Goal: Task Accomplishment & Management: Manage account settings

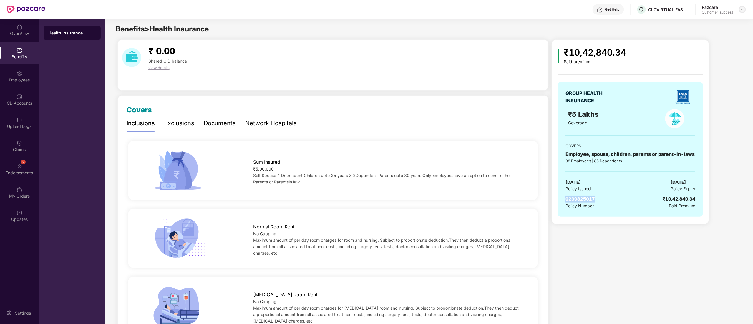
click at [746, 9] on div at bounding box center [742, 9] width 7 height 7
click at [706, 25] on div "Switch to partner view" at bounding box center [715, 23] width 77 height 11
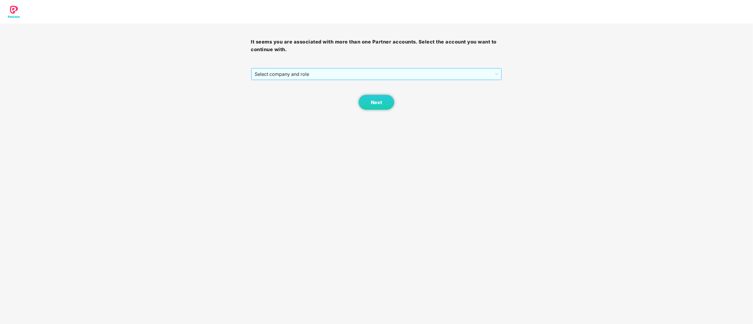
click at [262, 75] on span "Select company and role" at bounding box center [377, 74] width 244 height 11
click at [266, 97] on div "Pazcare - CUSTOMER_SUCCESS" at bounding box center [377, 95] width 244 height 6
click at [380, 100] on span "Next" at bounding box center [376, 103] width 11 height 6
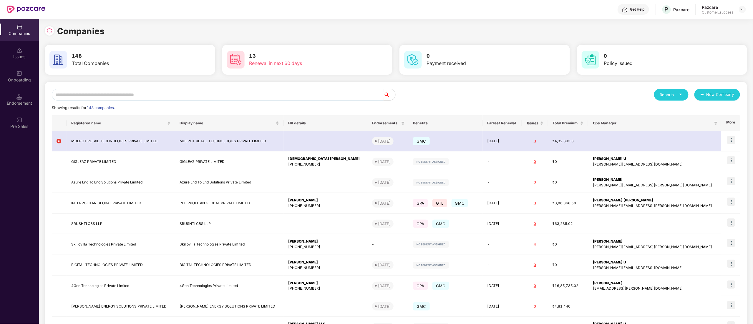
click at [165, 94] on input "text" at bounding box center [218, 95] width 332 height 12
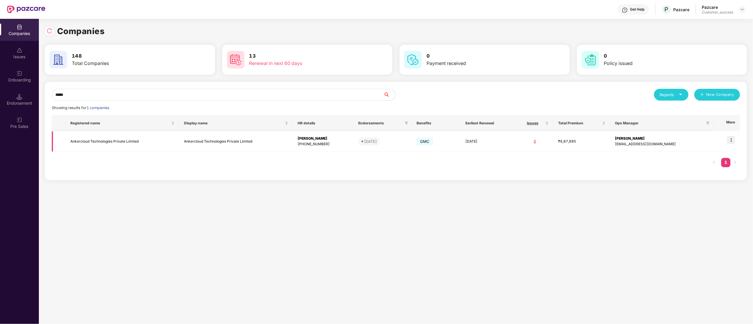
type input "*****"
click at [731, 143] on img at bounding box center [731, 140] width 8 height 8
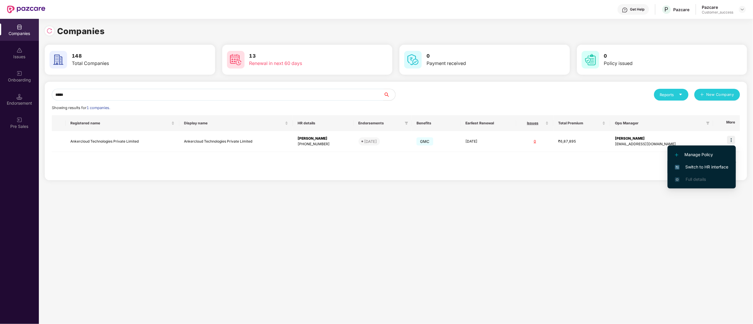
click at [723, 166] on span "Switch to HR interface" at bounding box center [702, 167] width 54 height 6
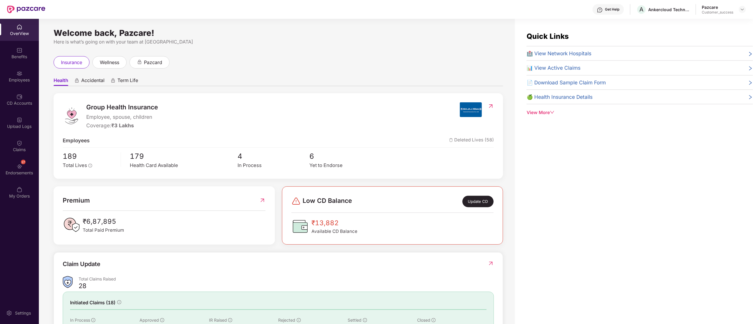
click at [11, 81] on div "Employees" at bounding box center [19, 80] width 39 height 6
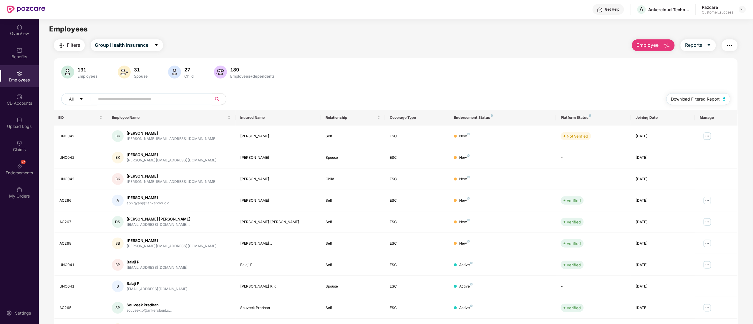
drag, startPoint x: 698, startPoint y: 97, endPoint x: 686, endPoint y: 120, distance: 26.0
click at [699, 97] on span "Download Filtered Report" at bounding box center [695, 99] width 49 height 6
click at [15, 54] on div "Benefits" at bounding box center [19, 57] width 39 height 6
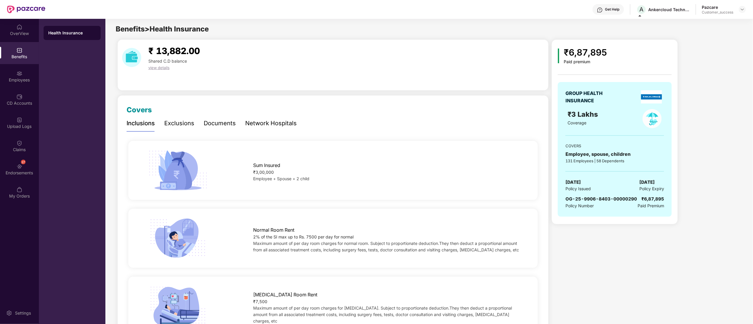
click at [229, 124] on div "Documents" at bounding box center [220, 123] width 32 height 9
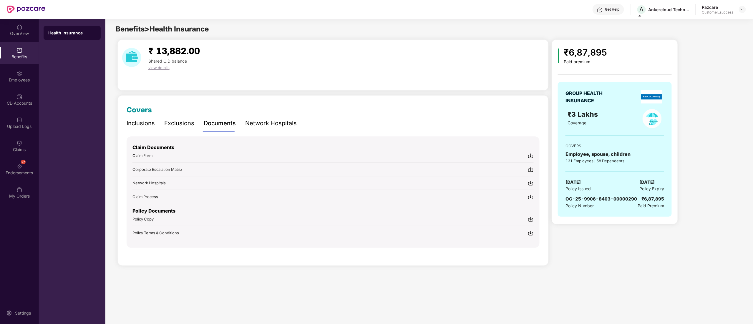
click at [531, 233] on img at bounding box center [531, 234] width 6 height 6
drag, startPoint x: 531, startPoint y: 218, endPoint x: 531, endPoint y: 223, distance: 5.1
click at [531, 218] on img at bounding box center [531, 220] width 6 height 6
click at [302, 43] on div "₹ 13,882.00 Shared C.D balance view details" at bounding box center [332, 64] width 431 height 51
click at [342, 43] on div "₹ 13,882.00 Shared C.D balance view details" at bounding box center [332, 64] width 431 height 51
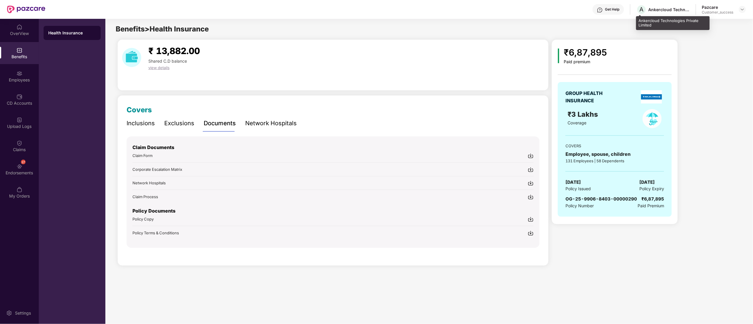
click at [642, 23] on div "Ankercloud Technologies Private Limited" at bounding box center [673, 23] width 74 height 14
copy div "Ankercloud Technologies Private Limited"
click at [742, 8] on img at bounding box center [742, 9] width 5 height 5
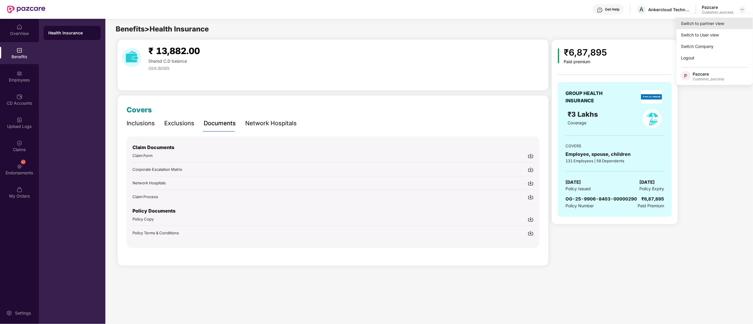
click at [709, 19] on div "Switch to partner view" at bounding box center [715, 23] width 77 height 11
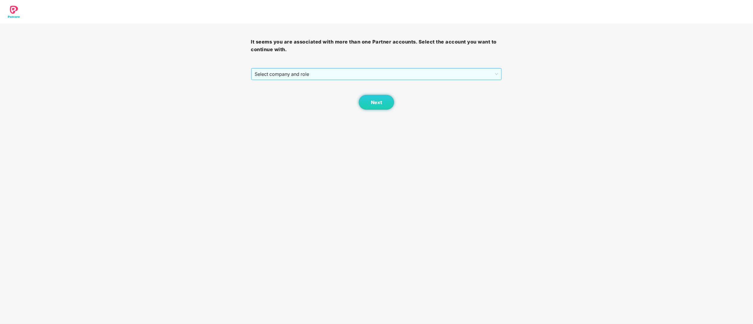
click at [291, 76] on span "Select company and role" at bounding box center [377, 74] width 244 height 11
click at [281, 96] on div "Pazcare - CUSTOMER_SUCCESS" at bounding box center [377, 95] width 244 height 6
click at [379, 105] on span "Next" at bounding box center [376, 103] width 11 height 6
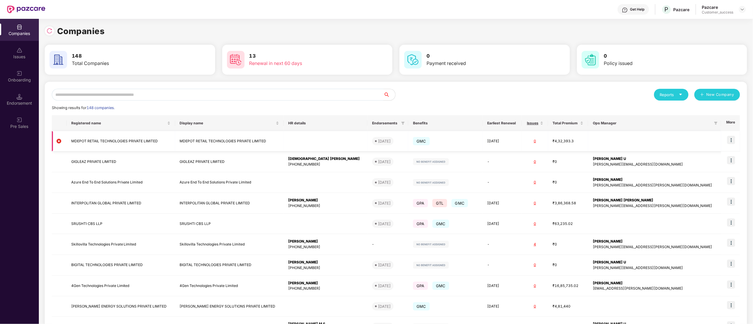
drag, startPoint x: 93, startPoint y: 134, endPoint x: 93, endPoint y: 138, distance: 4.7
click at [93, 138] on td "MDEPOT RETAIL TECHNOLOGIES PRIVATE LIMITED" at bounding box center [121, 141] width 109 height 20
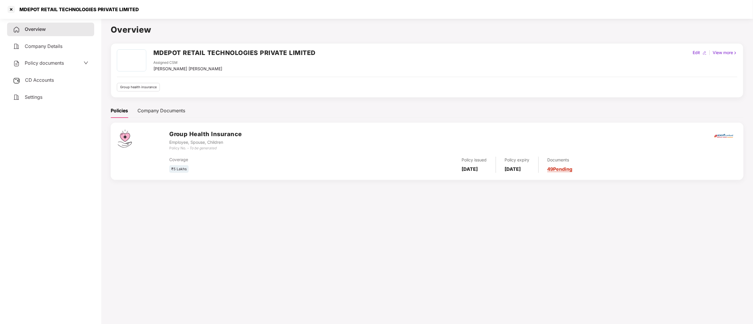
click at [169, 55] on h2 "MDEPOT RETAIL TECHNOLOGIES PRIVATE LIMITED" at bounding box center [234, 53] width 162 height 10
copy h2 "MDEPOT"
click at [10, 9] on div at bounding box center [10, 9] width 9 height 9
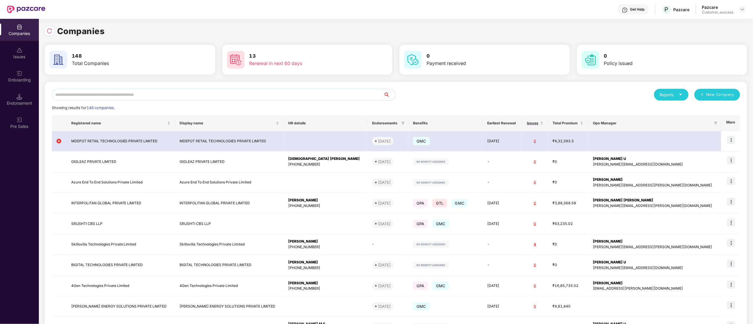
click at [15, 80] on div "Onboarding" at bounding box center [19, 80] width 39 height 6
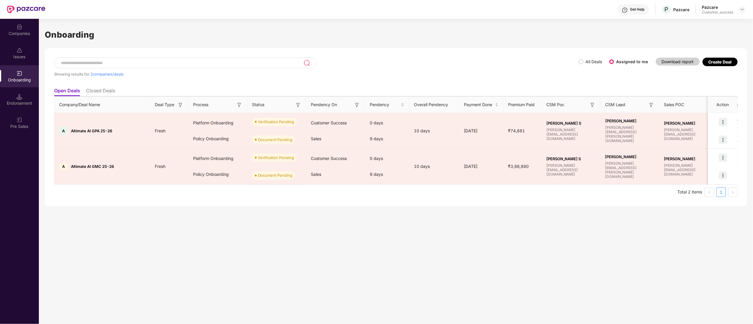
click at [585, 62] on span "All Deals" at bounding box center [594, 62] width 21 height 6
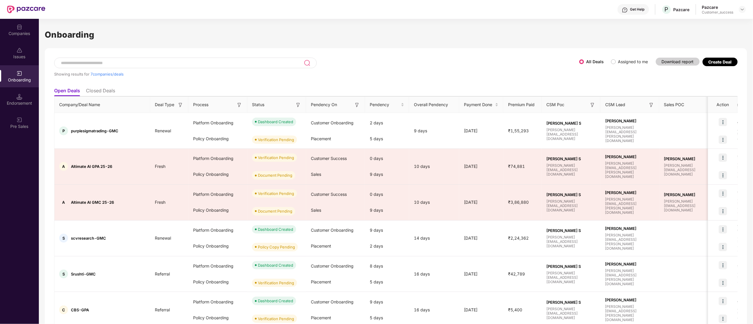
click at [93, 91] on li "Closed Deals" at bounding box center [100, 92] width 29 height 9
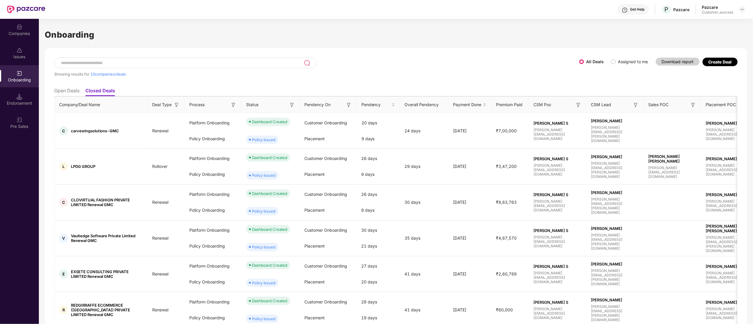
click at [67, 92] on li "Open Deals" at bounding box center [66, 92] width 25 height 9
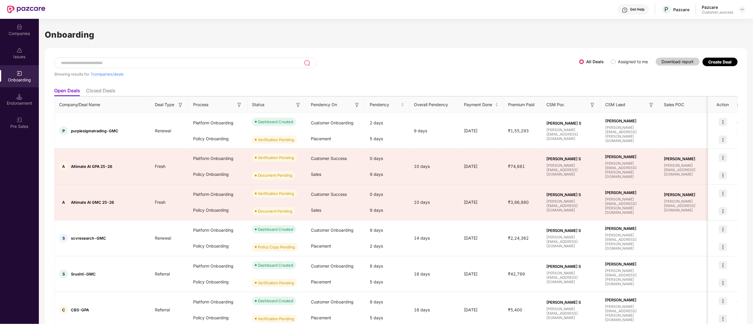
click at [85, 58] on div at bounding box center [185, 63] width 263 height 11
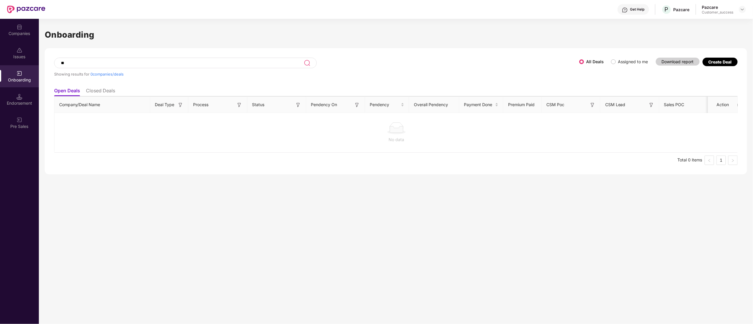
type input "*"
type input "******"
click at [104, 61] on input "******" at bounding box center [182, 63] width 244 height 5
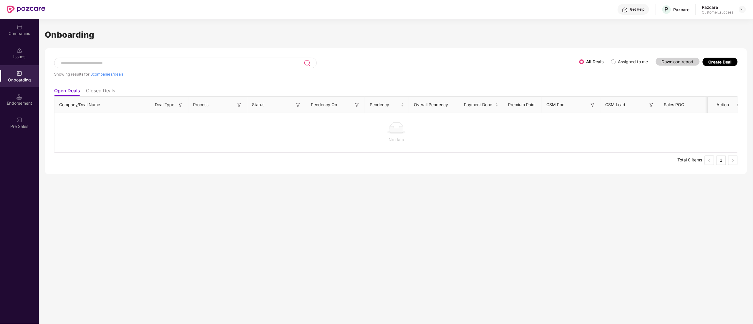
click at [98, 89] on li "Closed Deals" at bounding box center [100, 92] width 29 height 9
click at [65, 90] on li "Open Deals" at bounding box center [66, 92] width 25 height 9
click at [95, 83] on div "Showing results for 0 companies/deals" at bounding box center [316, 71] width 525 height 27
click at [97, 90] on li "Closed Deals" at bounding box center [100, 92] width 29 height 9
click at [64, 91] on li "Open Deals" at bounding box center [66, 92] width 25 height 9
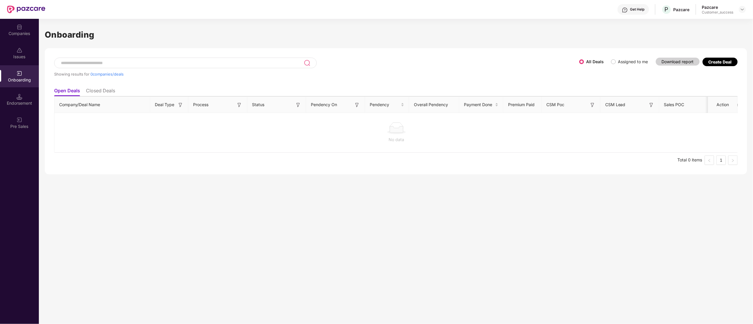
click at [100, 91] on li "Closed Deals" at bounding box center [100, 92] width 29 height 9
click at [15, 24] on div "Companies" at bounding box center [19, 30] width 39 height 22
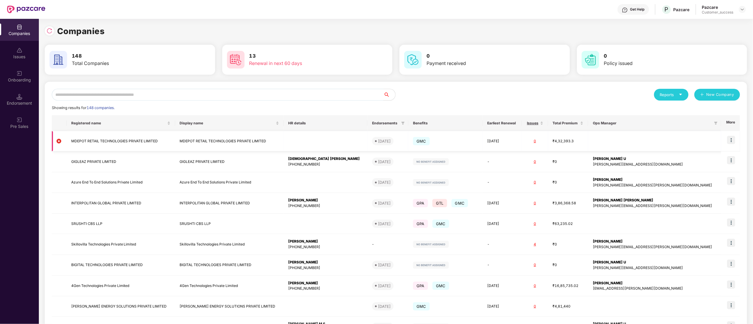
click at [733, 141] on img at bounding box center [731, 140] width 8 height 8
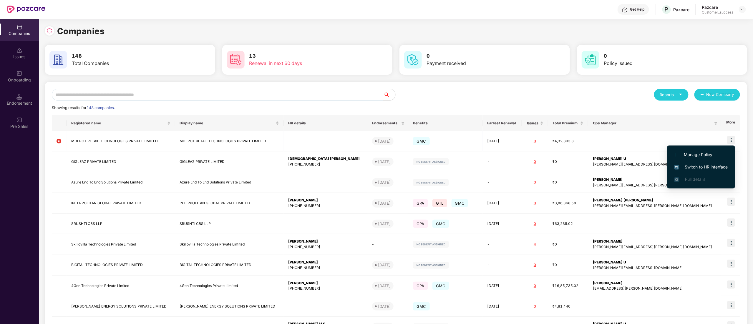
click at [708, 165] on span "Switch to HR interface" at bounding box center [702, 167] width 54 height 6
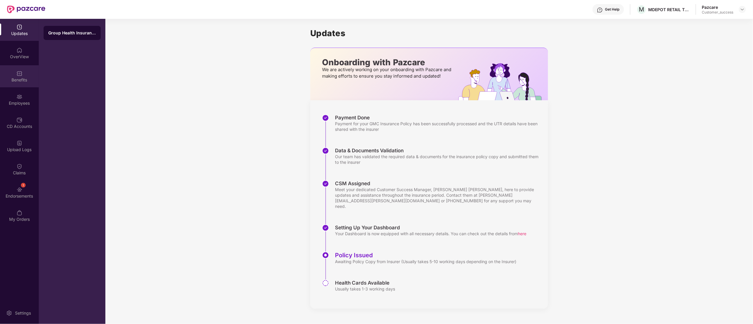
click at [20, 81] on div "Benefits" at bounding box center [19, 80] width 39 height 6
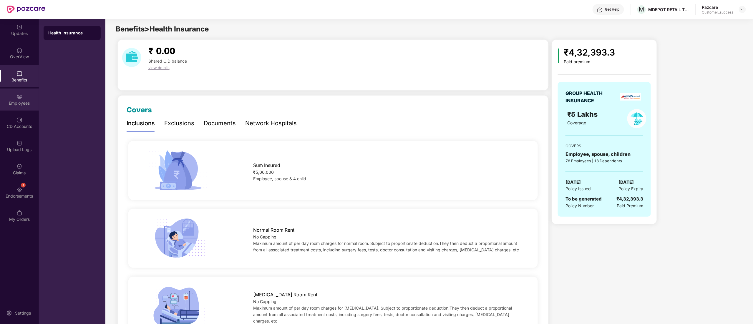
click at [26, 96] on div "Employees" at bounding box center [19, 100] width 39 height 22
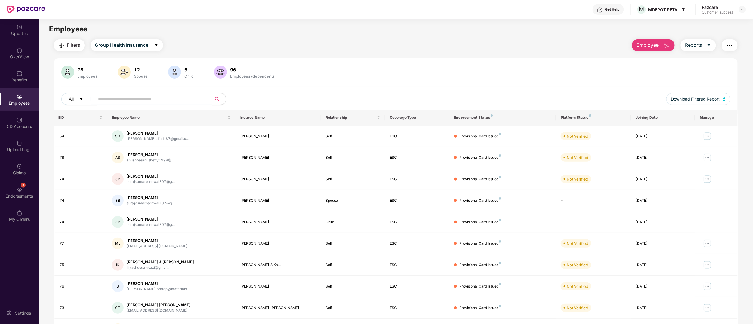
click at [144, 97] on input "text" at bounding box center [151, 99] width 106 height 9
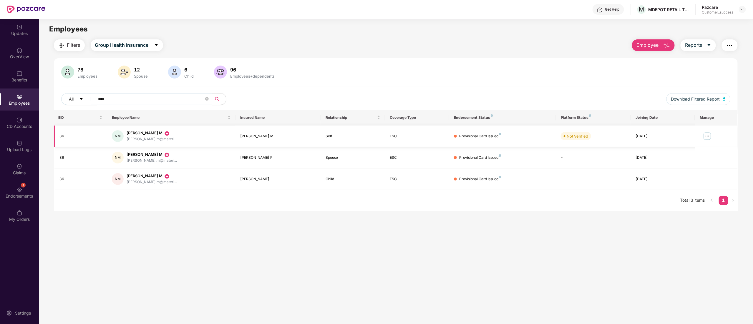
type input "****"
click at [715, 134] on td at bounding box center [716, 136] width 43 height 21
click at [709, 135] on img at bounding box center [707, 136] width 9 height 9
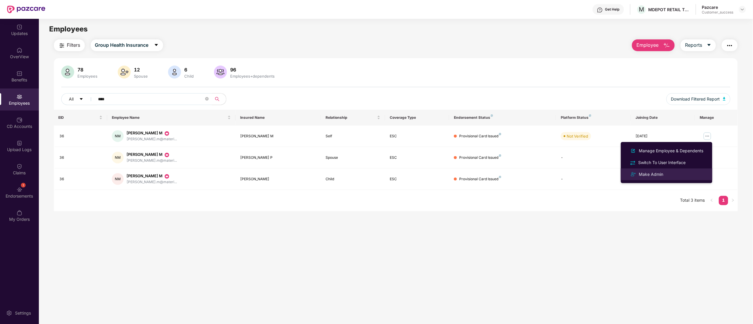
click at [661, 171] on div "Make Admin" at bounding box center [651, 174] width 27 height 6
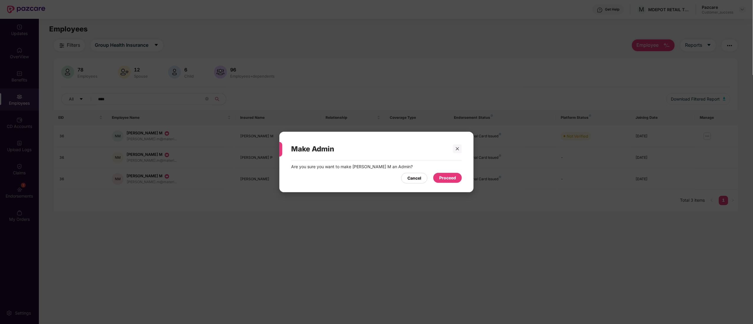
click at [449, 180] on div "Proceed" at bounding box center [447, 178] width 17 height 6
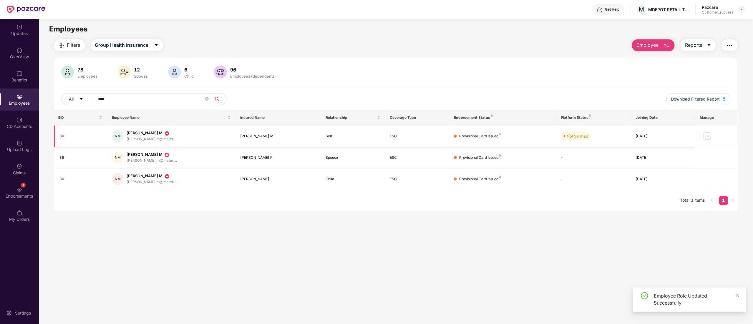
click at [707, 137] on img at bounding box center [707, 136] width 9 height 9
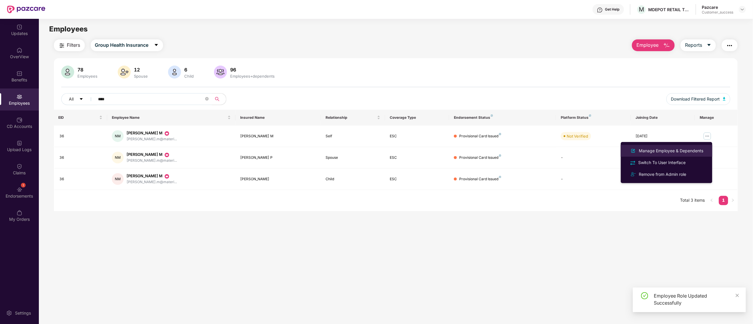
click at [668, 147] on li "Manage Employee & Dependents" at bounding box center [667, 151] width 92 height 12
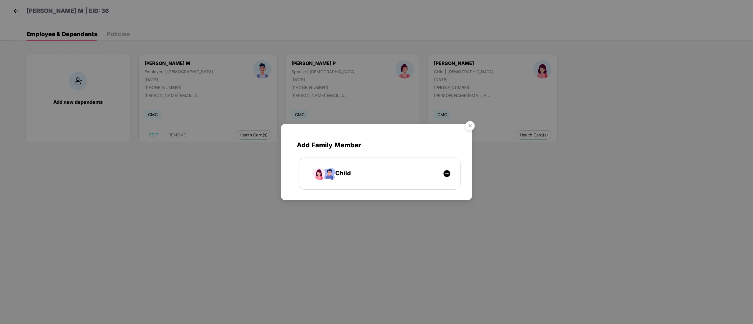
click at [472, 125] on img "Close" at bounding box center [470, 127] width 16 height 16
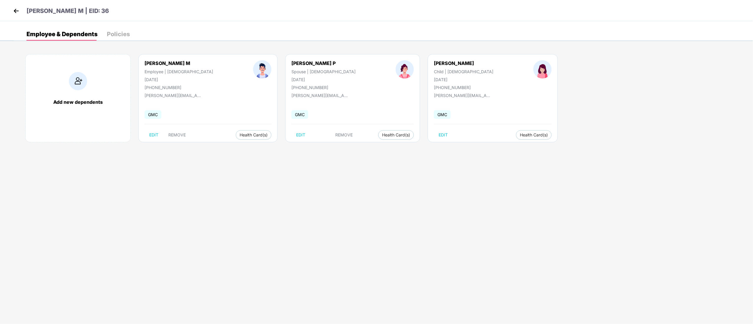
click at [18, 11] on img at bounding box center [16, 10] width 9 height 9
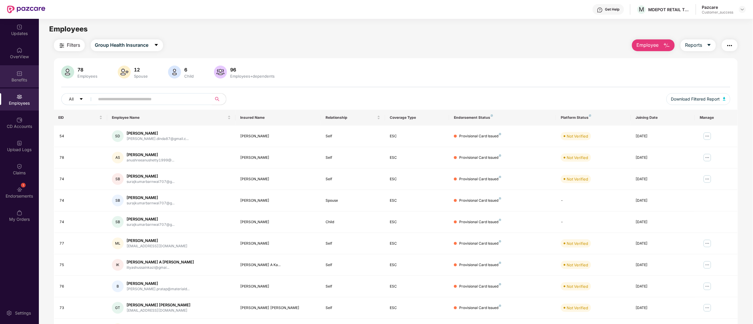
click at [21, 72] on img at bounding box center [19, 74] width 6 height 6
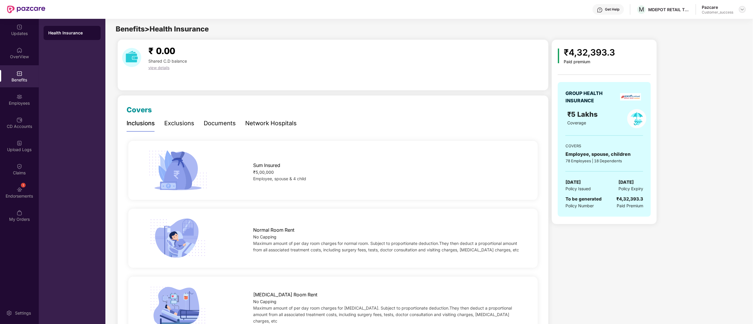
click at [744, 9] on img at bounding box center [742, 9] width 5 height 5
click at [700, 22] on div "Switch to partner view" at bounding box center [715, 23] width 77 height 11
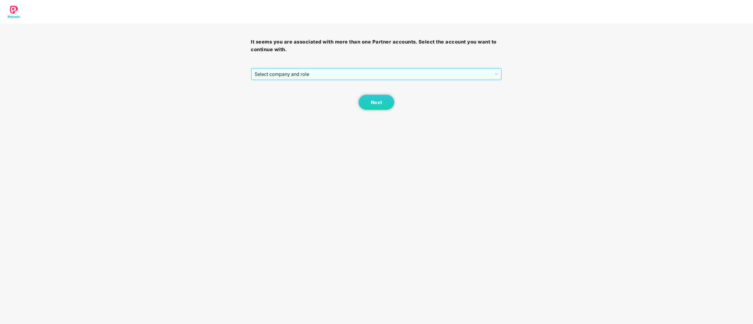
click at [307, 72] on span "Select company and role" at bounding box center [377, 74] width 244 height 11
click at [288, 92] on div "Pazcare - CUSTOMER_SUCCESS" at bounding box center [377, 95] width 244 height 6
click at [388, 105] on button "Next" at bounding box center [376, 102] width 35 height 15
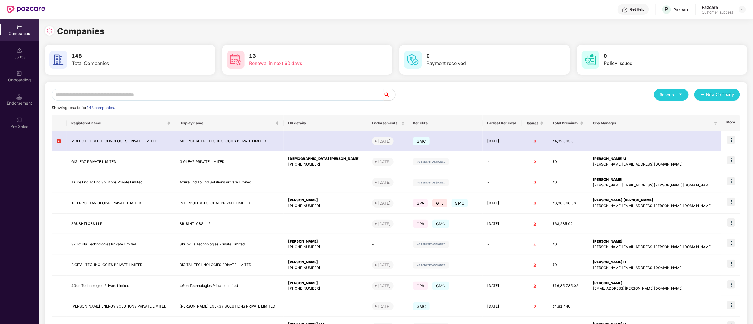
click at [75, 98] on input "text" at bounding box center [218, 95] width 332 height 12
click at [10, 74] on div "Onboarding" at bounding box center [19, 76] width 39 height 22
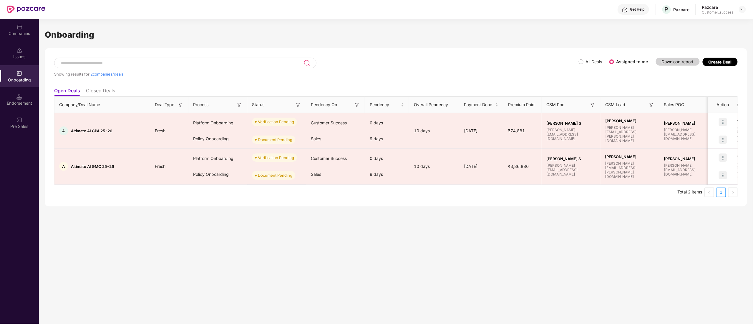
click at [100, 69] on div "Showing results for 2 companies/deals" at bounding box center [316, 71] width 525 height 27
click at [91, 89] on li "Closed Deals" at bounding box center [100, 92] width 29 height 9
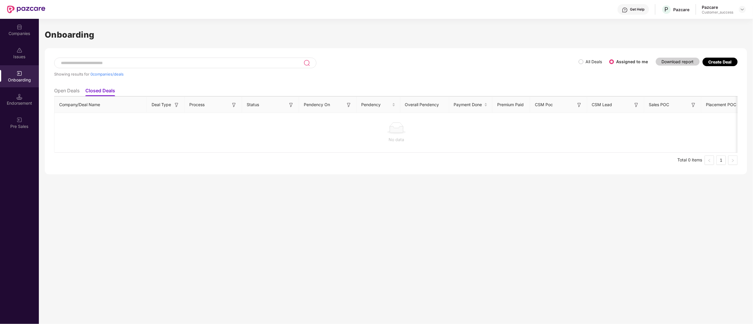
click at [74, 90] on li "Open Deals" at bounding box center [66, 92] width 25 height 9
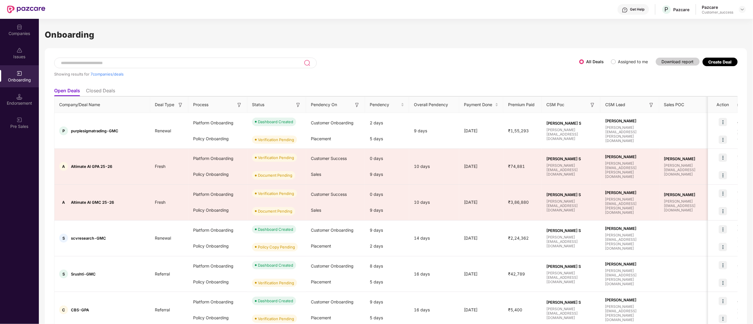
click at [82, 61] on input at bounding box center [182, 63] width 244 height 5
type input "******"
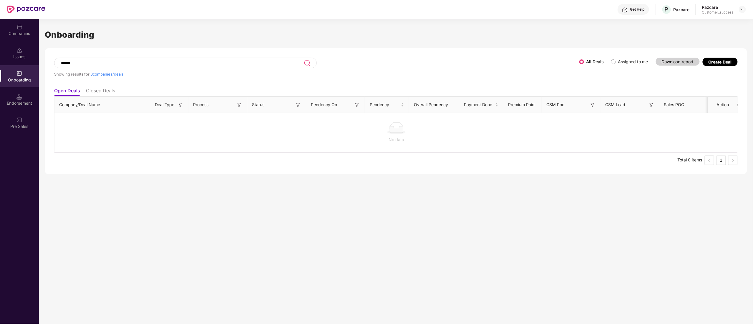
click at [0, 58] on div "Companies Issues Onboarding Endorsement Pre Sales Onboarding ****** Showing res…" at bounding box center [376, 172] width 753 height 306
click at [18, 82] on div "Onboarding" at bounding box center [19, 80] width 39 height 6
drag, startPoint x: 39, startPoint y: 87, endPoint x: 28, endPoint y: 74, distance: 16.7
click at [28, 74] on div "Onboarding" at bounding box center [19, 76] width 39 height 22
click at [19, 32] on div "Companies" at bounding box center [19, 34] width 39 height 6
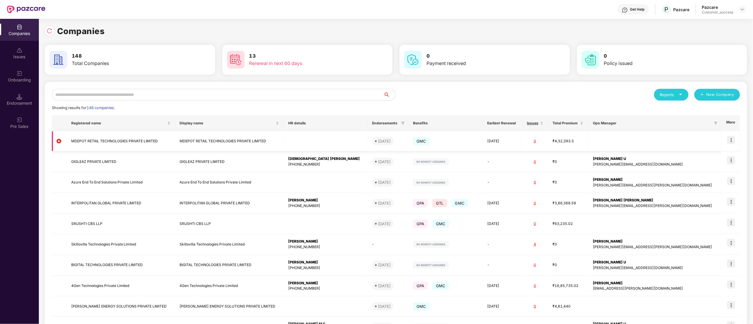
click at [82, 139] on td "MDEPOT RETAIL TECHNOLOGIES PRIVATE LIMITED" at bounding box center [121, 141] width 109 height 20
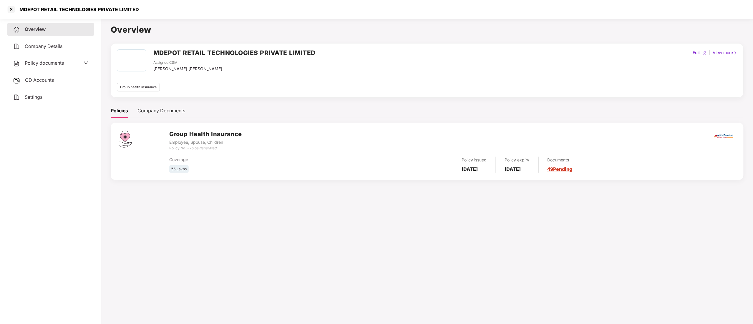
click at [46, 62] on span "Policy documents" at bounding box center [44, 63] width 39 height 6
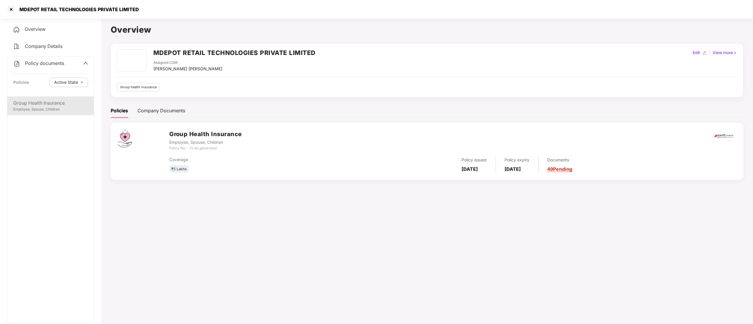
click at [39, 107] on div "Employee, Spouse, Children" at bounding box center [50, 110] width 75 height 6
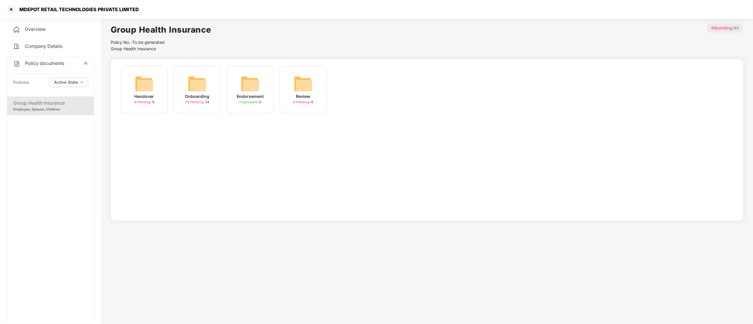
click at [143, 90] on img at bounding box center [144, 83] width 19 height 19
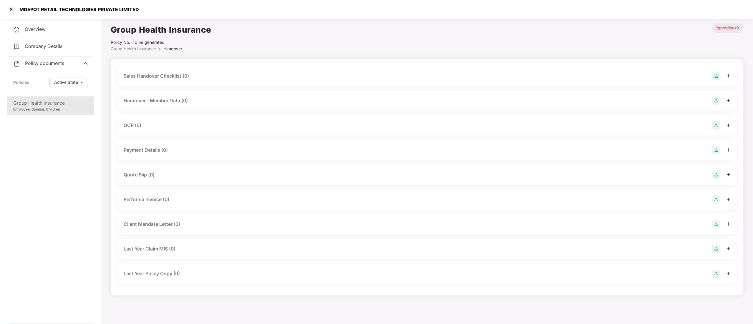
click at [25, 9] on div "MDEPOT RETAIL TECHNOLOGIES PRIVATE LIMITED" at bounding box center [77, 9] width 123 height 6
copy div "MDEPOT"
click at [12, 9] on div at bounding box center [10, 9] width 9 height 9
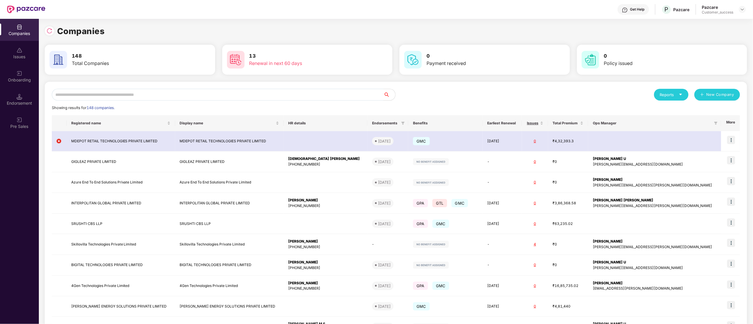
click at [16, 81] on div "Onboarding" at bounding box center [19, 80] width 39 height 6
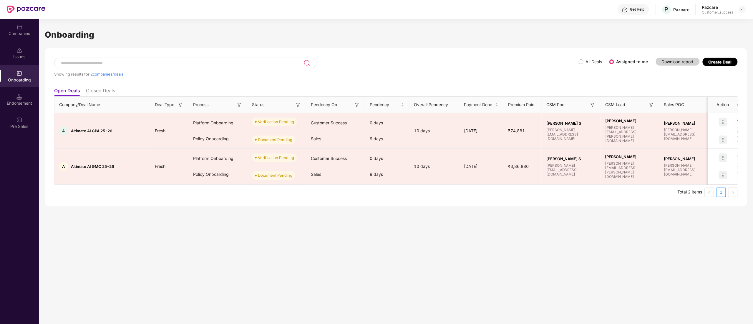
click at [88, 63] on input at bounding box center [181, 63] width 243 height 5
paste input "**********"
type input "**********"
click at [581, 64] on label "All Deals" at bounding box center [592, 62] width 26 height 6
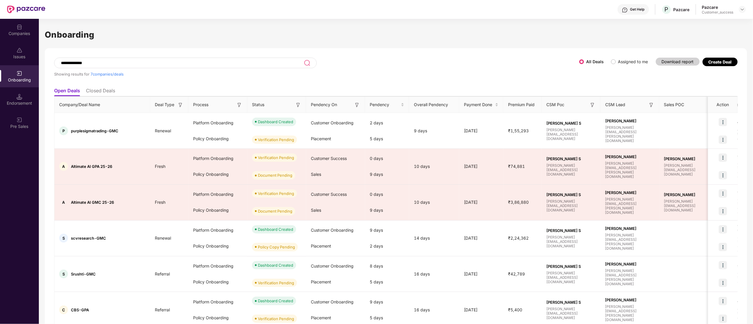
click at [109, 62] on input "**********" at bounding box center [182, 63] width 244 height 5
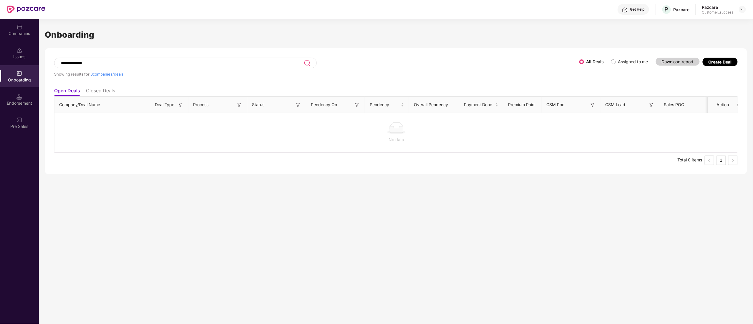
click at [103, 93] on li "Closed Deals" at bounding box center [100, 92] width 29 height 9
click at [68, 92] on li "Open Deals" at bounding box center [66, 92] width 25 height 9
click at [88, 94] on li "Closed Deals" at bounding box center [100, 92] width 29 height 9
click at [579, 64] on div "**********" at bounding box center [316, 71] width 525 height 27
click at [0, 52] on div "**********" at bounding box center [376, 172] width 753 height 306
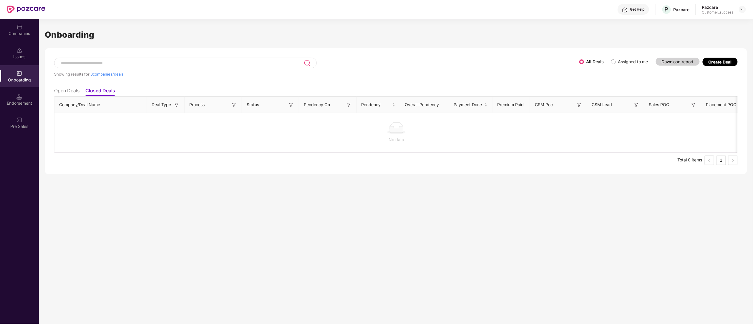
drag, startPoint x: 370, startPoint y: 62, endPoint x: 372, endPoint y: 58, distance: 4.8
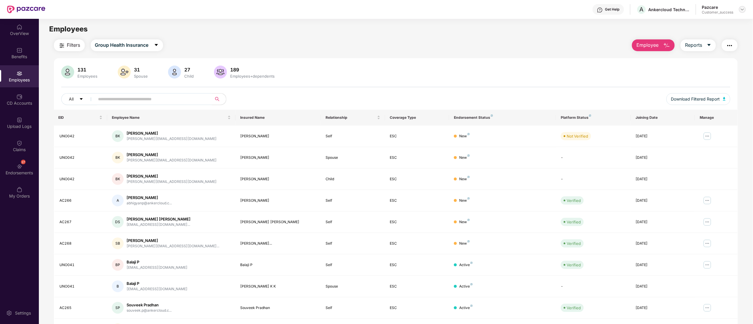
click at [743, 11] on img at bounding box center [742, 9] width 5 height 5
click at [702, 26] on div "Switch to partner view" at bounding box center [715, 23] width 77 height 11
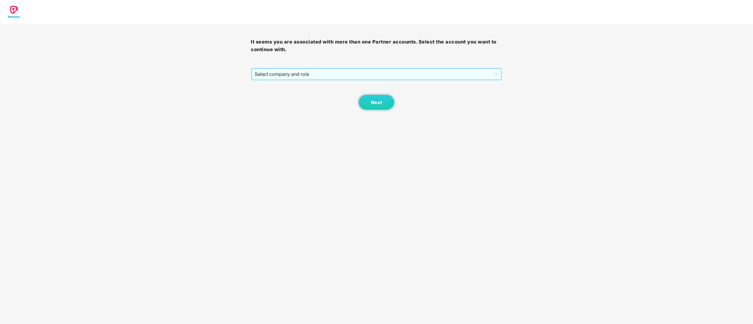
click at [333, 75] on span "Select company and role" at bounding box center [377, 74] width 244 height 11
click at [332, 92] on div "Pazcare - CUSTOMER_SUCCESS" at bounding box center [377, 95] width 244 height 6
click at [374, 100] on span "Next" at bounding box center [376, 103] width 11 height 6
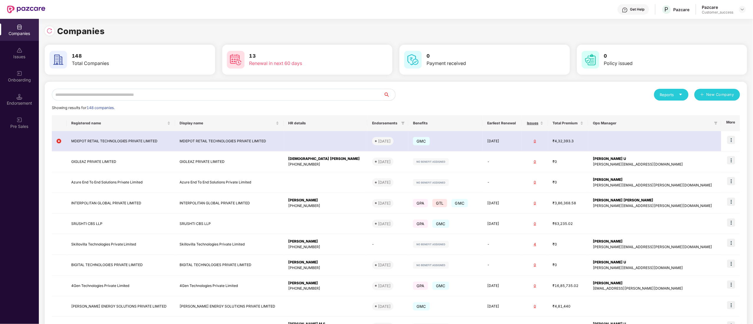
click at [113, 94] on input "text" at bounding box center [218, 95] width 332 height 12
click at [26, 75] on div "Onboarding" at bounding box center [19, 76] width 39 height 22
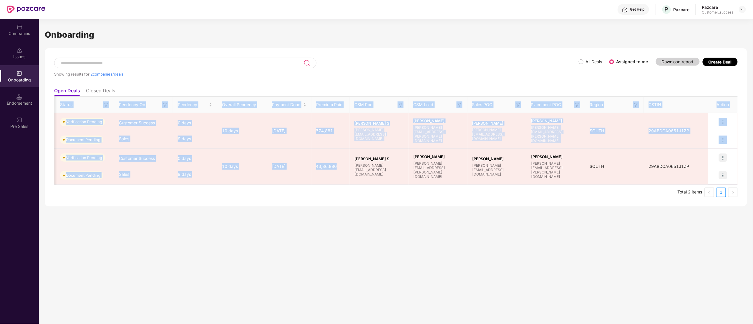
scroll to position [0, 0]
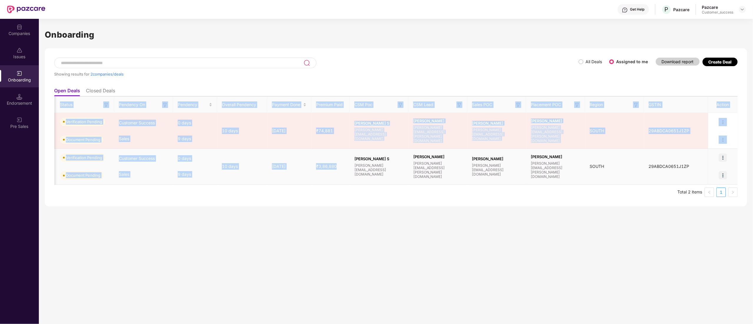
drag, startPoint x: 539, startPoint y: 167, endPoint x: 572, endPoint y: 161, distance: 34.5
click at [569, 158] on tr "A Altimate AI GMC 25-26 Fresh Platform Onboarding Policy Onboarding Verificatio…" at bounding box center [300, 167] width 876 height 36
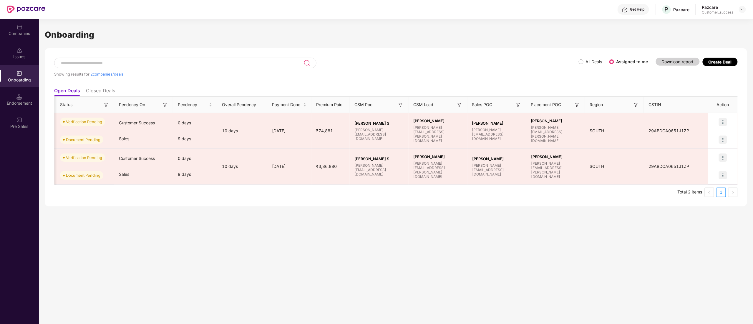
click at [593, 186] on div "Company/Deal Name Deal Type Process Status Pendency On Pendency Overall Pendenc…" at bounding box center [396, 147] width 684 height 101
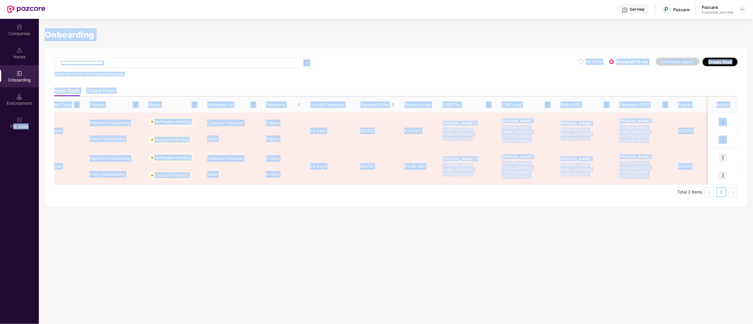
scroll to position [0, 0]
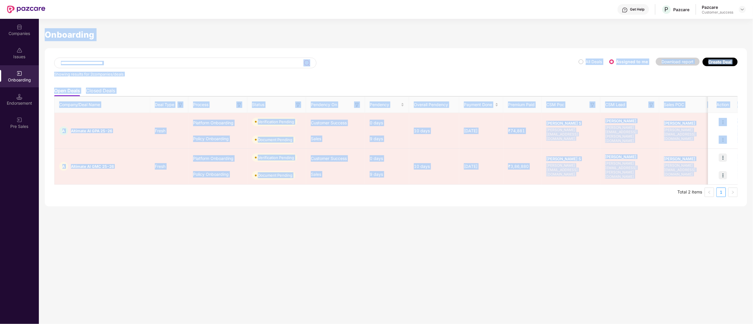
drag, startPoint x: 628, startPoint y: 175, endPoint x: 39, endPoint y: 143, distance: 589.8
click at [39, 143] on div "Onboarding Showing results for 2 companies/deals All Deals Assigned to me Downl…" at bounding box center [396, 172] width 714 height 306
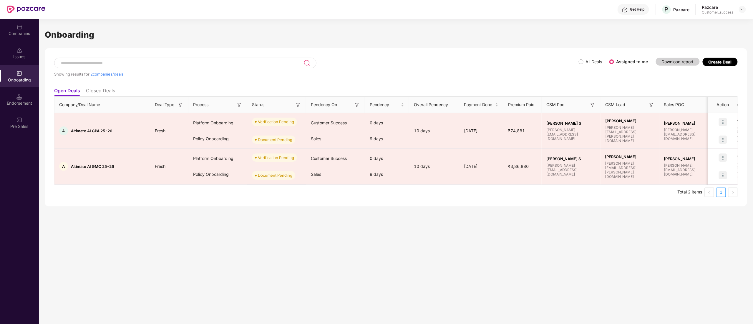
click at [176, 213] on div "Onboarding Showing results for 2 companies/deals All Deals Assigned to me Downl…" at bounding box center [396, 172] width 714 height 306
click at [583, 64] on label "All Deals" at bounding box center [592, 62] width 26 height 6
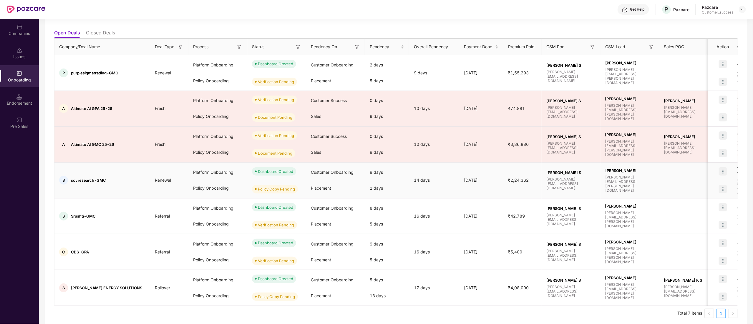
scroll to position [62, 0]
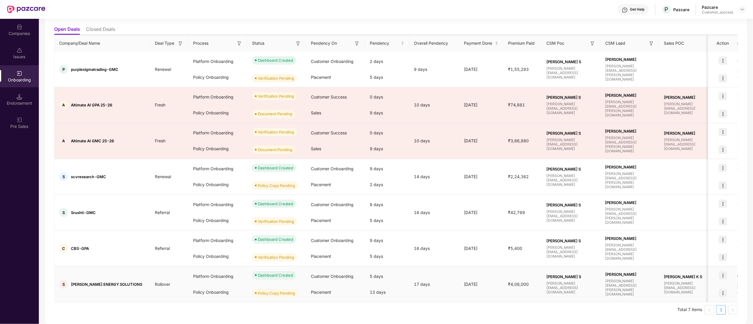
click at [722, 272] on img at bounding box center [723, 276] width 8 height 8
click at [704, 291] on span "View Document" at bounding box center [699, 291] width 42 height 6
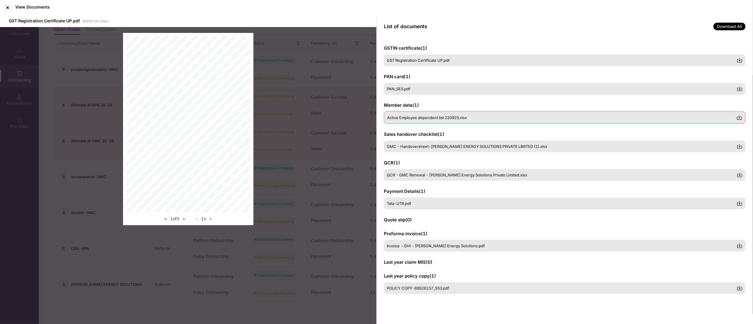
click at [399, 118] on span "Active Employee dependent list 220925.xlsx" at bounding box center [427, 117] width 80 height 5
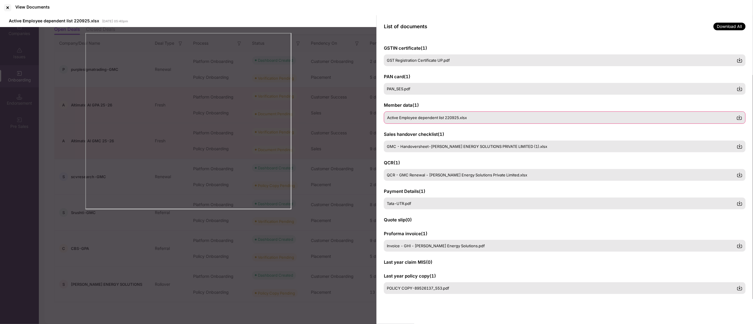
click at [738, 117] on img at bounding box center [740, 118] width 6 height 6
click at [10, 7] on div at bounding box center [7, 7] width 9 height 9
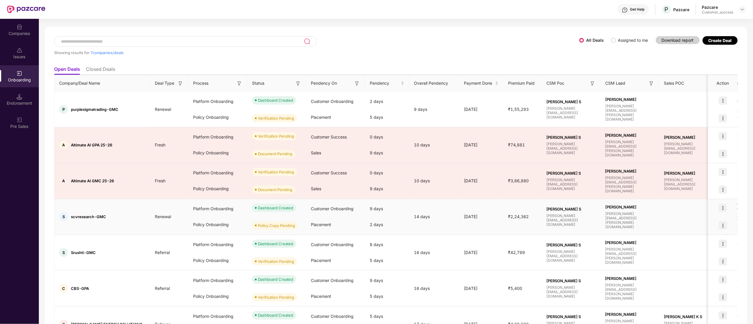
scroll to position [0, 0]
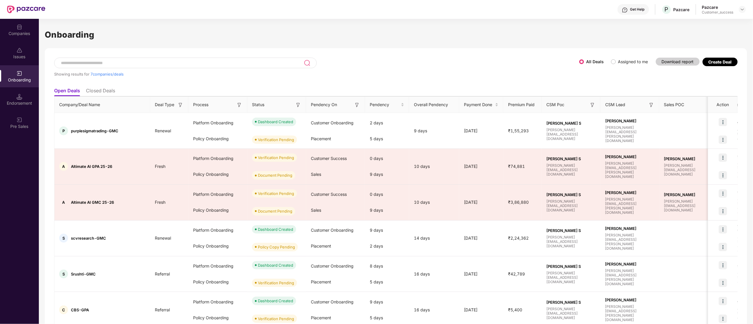
click at [108, 90] on li "Closed Deals" at bounding box center [100, 92] width 29 height 9
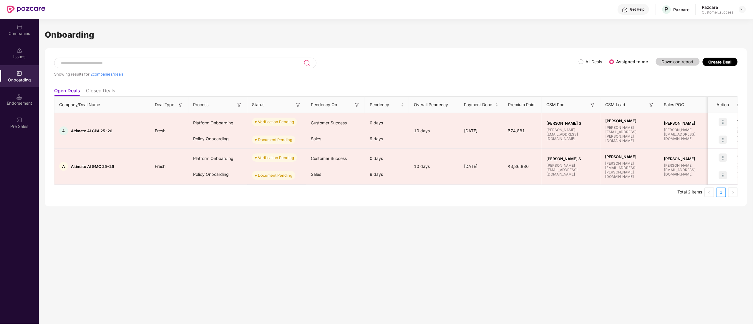
click at [97, 92] on li "Closed Deals" at bounding box center [100, 92] width 29 height 9
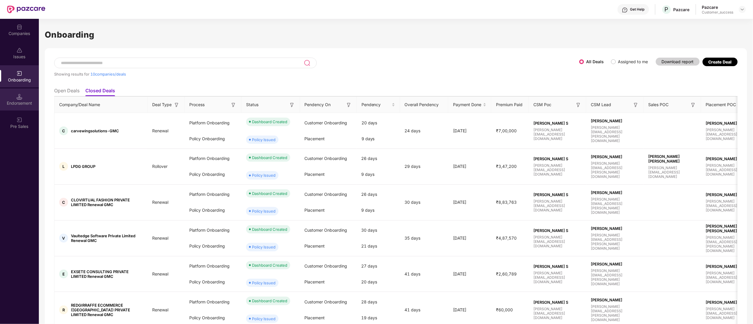
click at [12, 98] on div "Endorsement" at bounding box center [19, 100] width 39 height 22
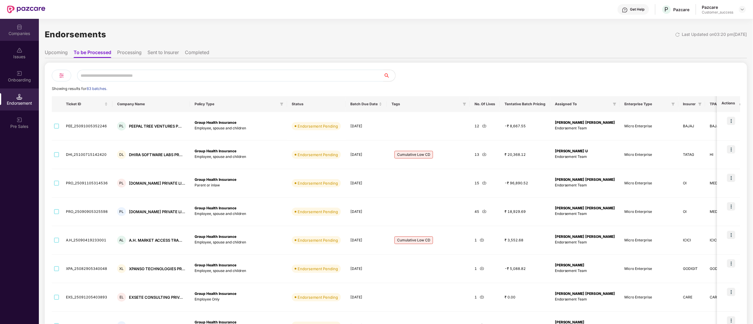
click at [16, 26] on div "Companies" at bounding box center [19, 30] width 39 height 22
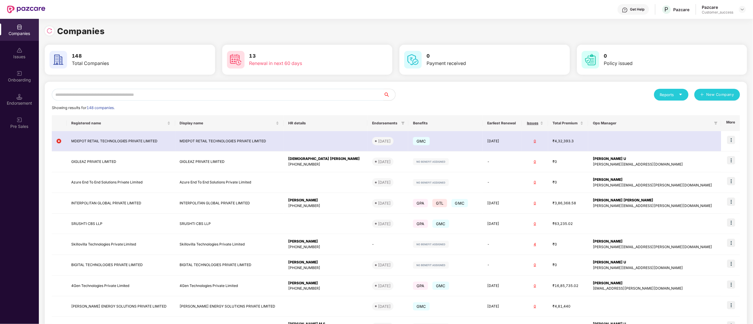
click at [97, 95] on input "text" at bounding box center [218, 95] width 332 height 12
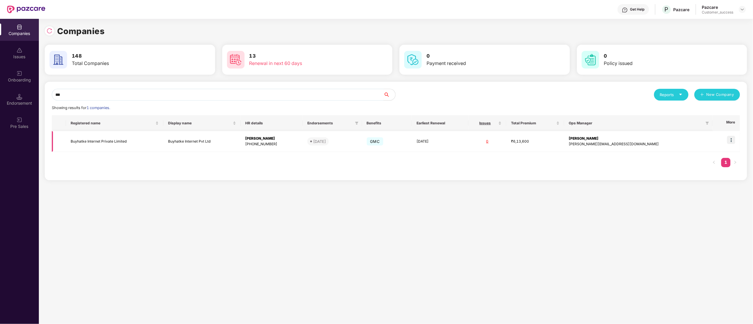
type input "***"
click at [736, 141] on img at bounding box center [731, 140] width 8 height 8
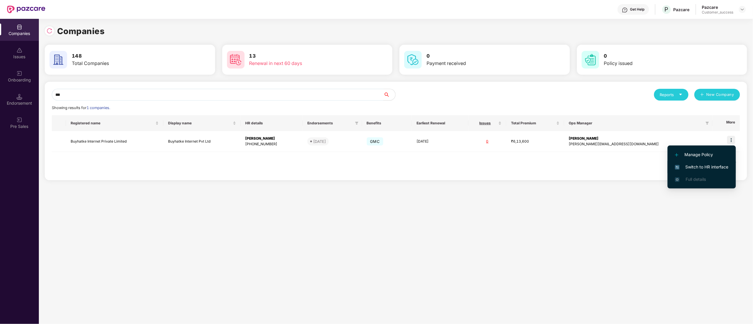
click at [713, 167] on span "Switch to HR interface" at bounding box center [702, 167] width 54 height 6
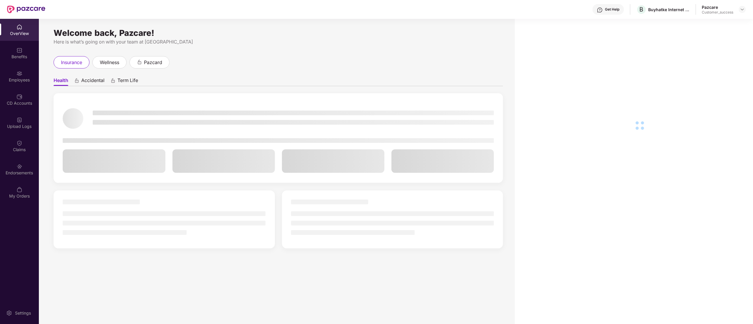
click at [21, 72] on img at bounding box center [19, 74] width 6 height 6
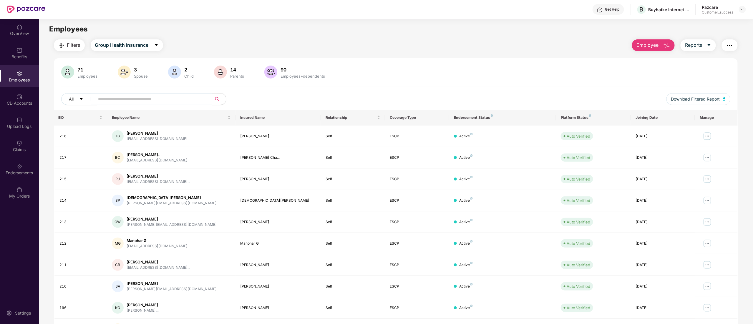
click at [117, 101] on input "text" at bounding box center [151, 99] width 106 height 9
paste input "*****"
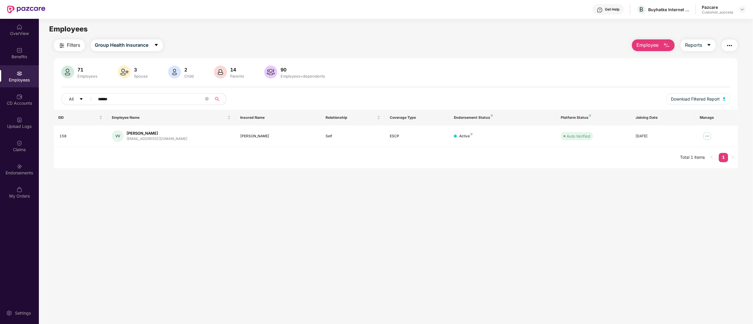
type input "*****"
click at [706, 138] on img at bounding box center [707, 136] width 9 height 9
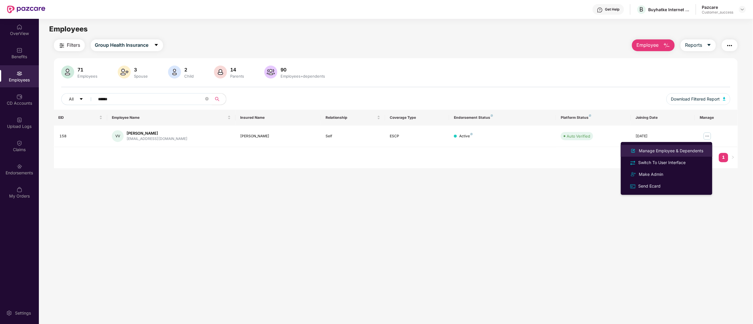
click at [686, 149] on div "Manage Employee & Dependents" at bounding box center [671, 151] width 67 height 6
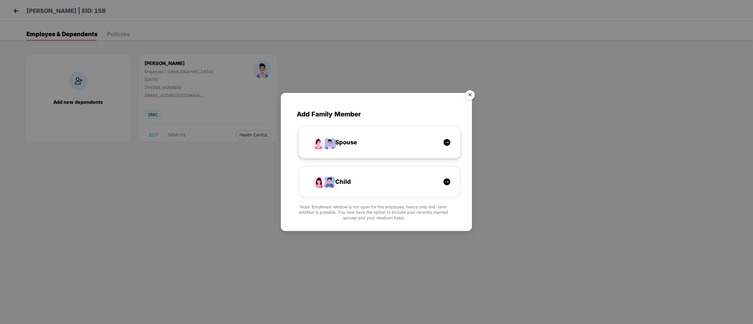
click at [372, 139] on div "Spouse" at bounding box center [382, 142] width 121 height 9
select select "****"
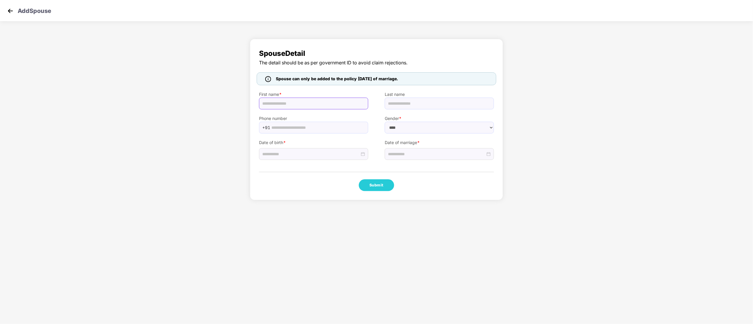
click at [275, 104] on input "text" at bounding box center [313, 104] width 109 height 12
paste input "**********"
click at [263, 101] on input "**********" at bounding box center [313, 104] width 109 height 12
type input "**********"
click at [284, 153] on input at bounding box center [310, 154] width 97 height 6
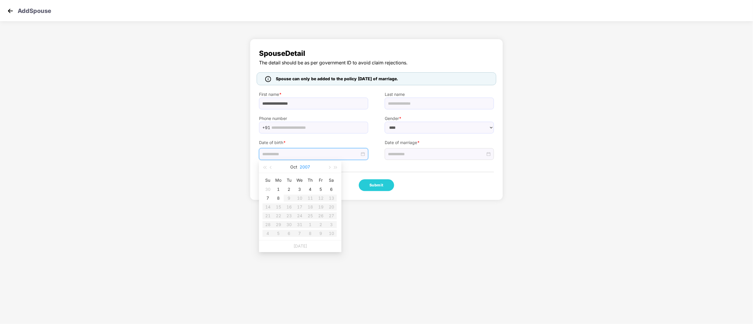
click at [303, 167] on button "2007" at bounding box center [305, 167] width 10 height 12
type input "**********"
click at [264, 168] on span "button" at bounding box center [264, 167] width 3 height 3
type input "**********"
click at [323, 224] on div "1997" at bounding box center [326, 221] width 18 height 7
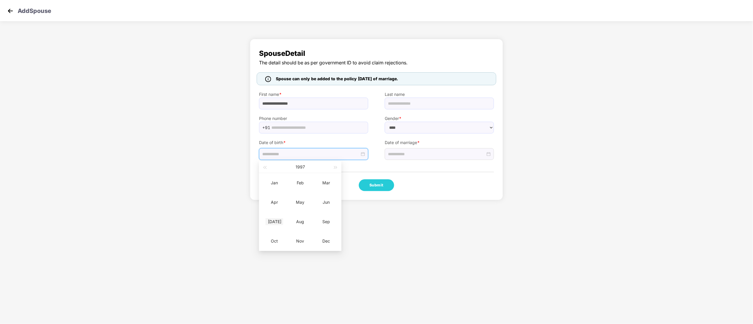
type input "**********"
click at [279, 223] on div "Jul" at bounding box center [275, 221] width 18 height 7
type input "**********"
click at [320, 216] on div "25" at bounding box center [320, 216] width 7 height 7
click at [403, 155] on input at bounding box center [436, 154] width 97 height 6
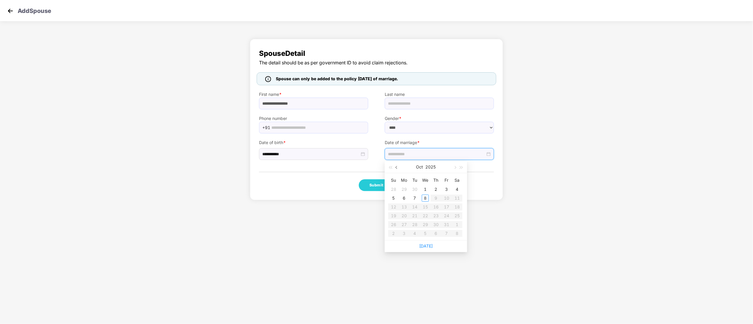
click at [398, 165] on button "button" at bounding box center [397, 167] width 6 height 12
type input "**********"
click at [415, 197] on div "9" at bounding box center [414, 198] width 7 height 7
click at [374, 184] on button "Submit" at bounding box center [376, 186] width 35 height 12
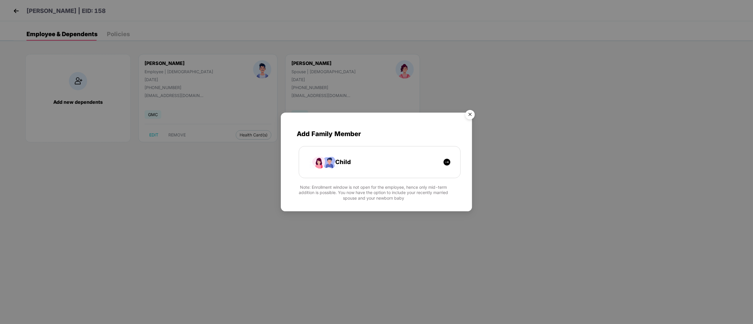
click at [469, 111] on img "Close" at bounding box center [470, 115] width 16 height 16
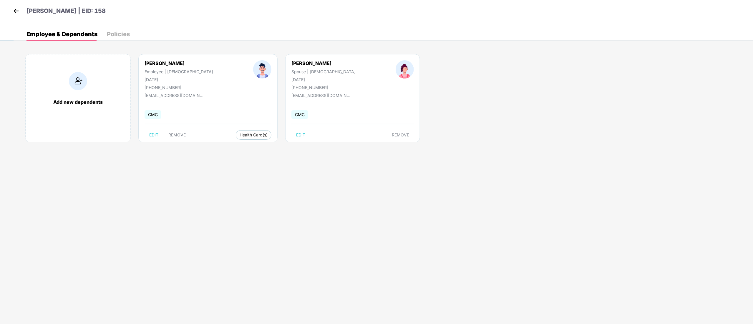
click at [18, 8] on img at bounding box center [16, 10] width 9 height 9
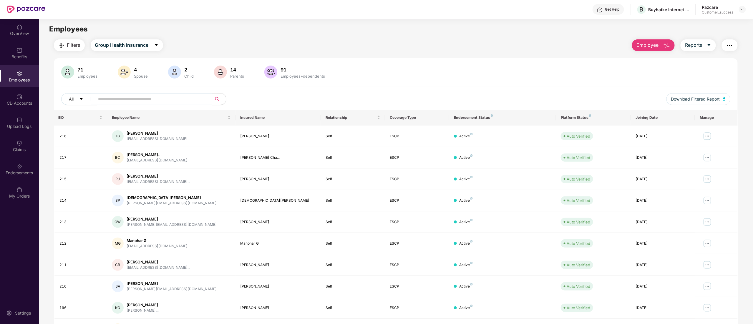
click at [143, 101] on input "text" at bounding box center [151, 99] width 106 height 9
paste input "*********"
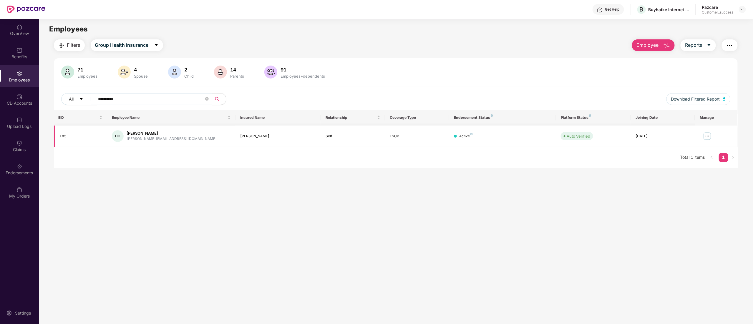
type input "*********"
click at [708, 139] on img at bounding box center [707, 136] width 9 height 9
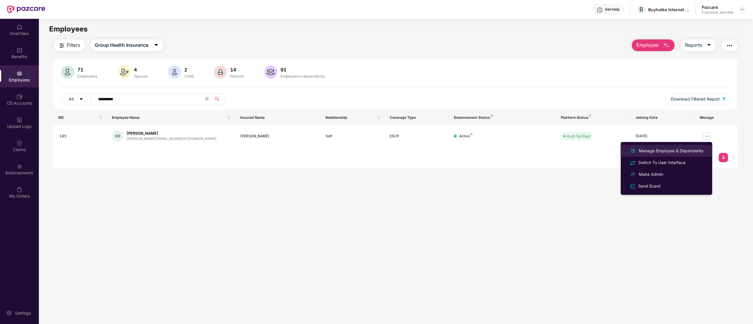
click at [659, 148] on div "Manage Employee & Dependents" at bounding box center [671, 151] width 67 height 6
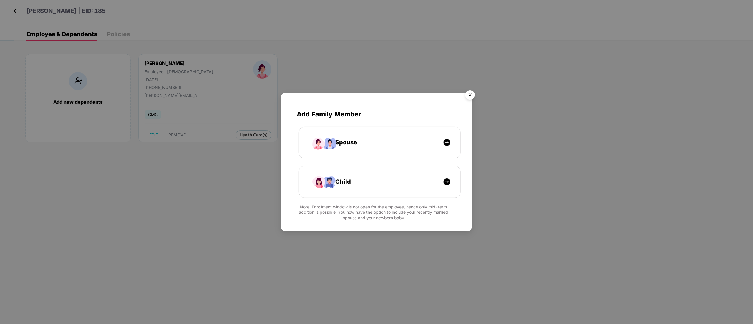
click at [471, 95] on img "Close" at bounding box center [470, 96] width 16 height 16
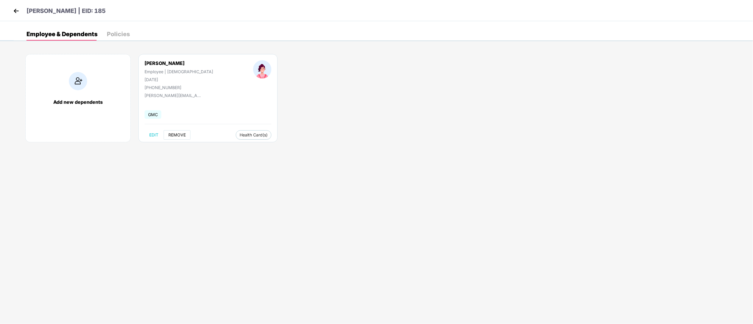
click at [172, 137] on span "REMOVE" at bounding box center [176, 135] width 17 height 5
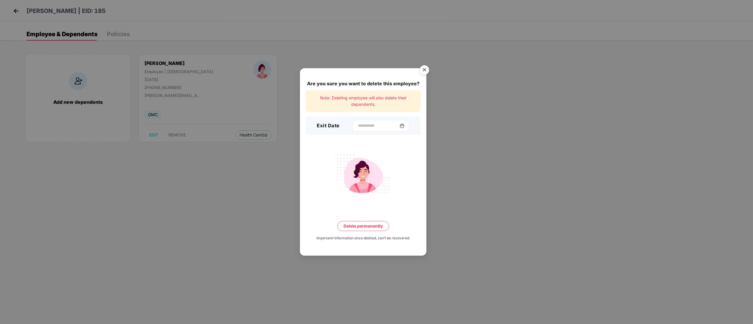
click at [352, 122] on div at bounding box center [380, 126] width 57 height 12
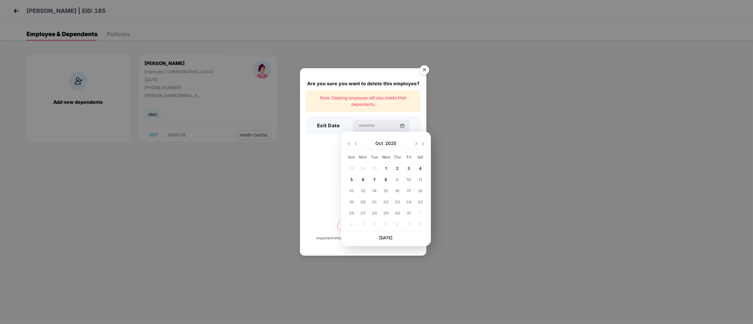
click at [354, 145] on img at bounding box center [356, 144] width 5 height 5
click at [373, 179] on span "9" at bounding box center [374, 179] width 3 height 5
type input "**********"
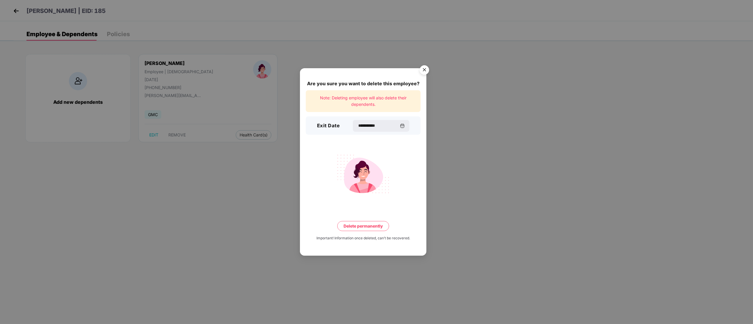
click at [370, 227] on button "Delete permanently" at bounding box center [363, 226] width 52 height 10
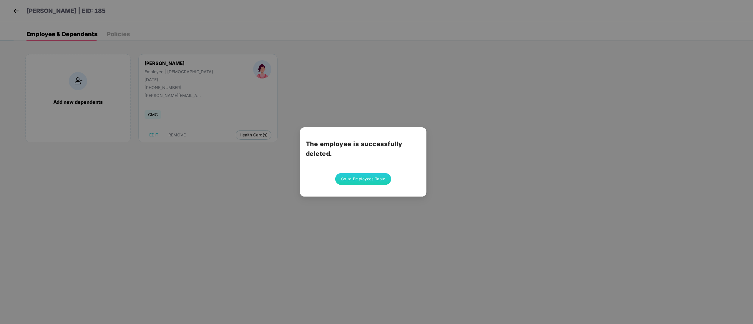
click at [341, 177] on button "Go to Employees Table" at bounding box center [363, 179] width 56 height 12
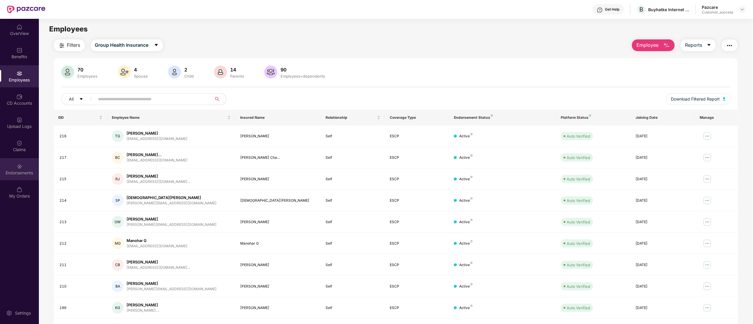
click at [13, 165] on div "Endorsements" at bounding box center [19, 169] width 39 height 22
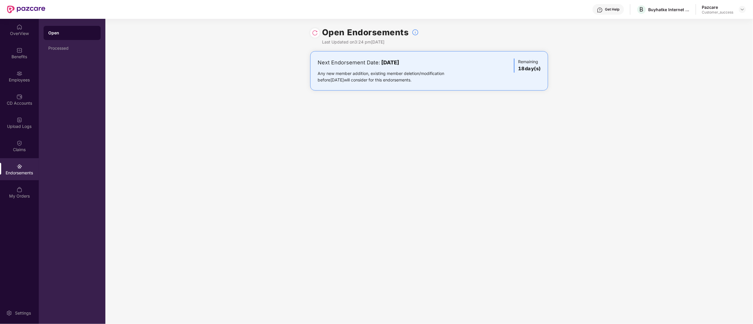
click at [314, 35] on img at bounding box center [315, 33] width 6 height 6
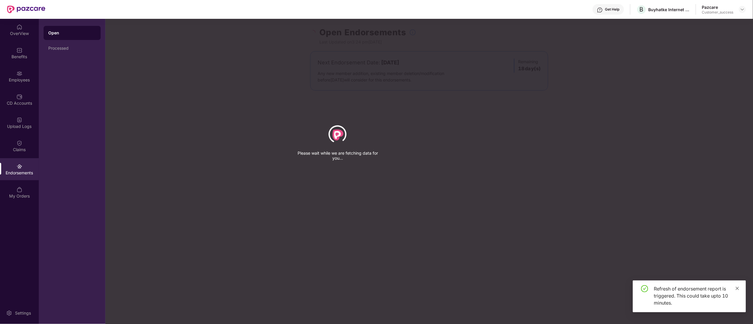
click at [739, 289] on icon "close" at bounding box center [738, 289] width 4 height 4
